Goal: Complete application form

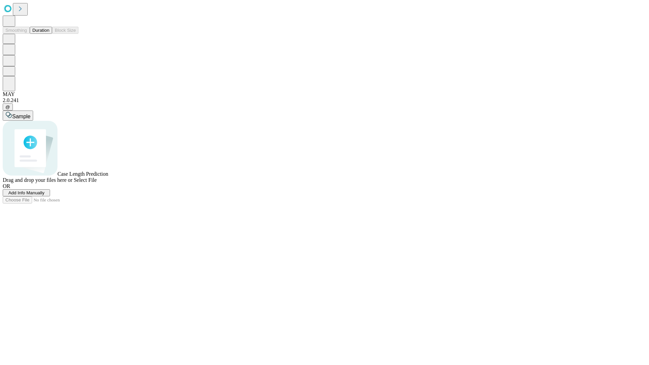
click at [45, 195] on span "Add Info Manually" at bounding box center [26, 192] width 36 height 5
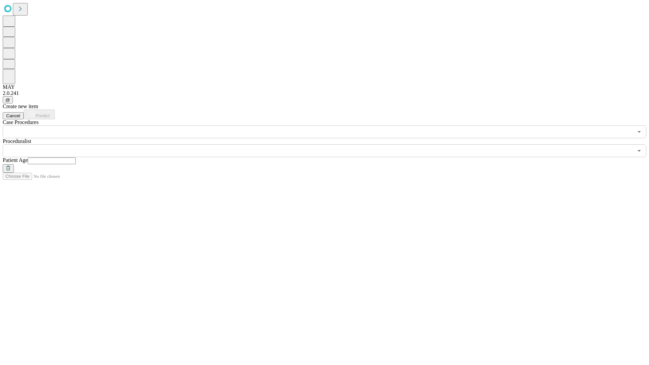
click at [76, 157] on input "text" at bounding box center [52, 160] width 48 height 7
type input "**"
click at [329, 144] on input "text" at bounding box center [318, 150] width 630 height 13
